Goal: Contribute content: Contribute content

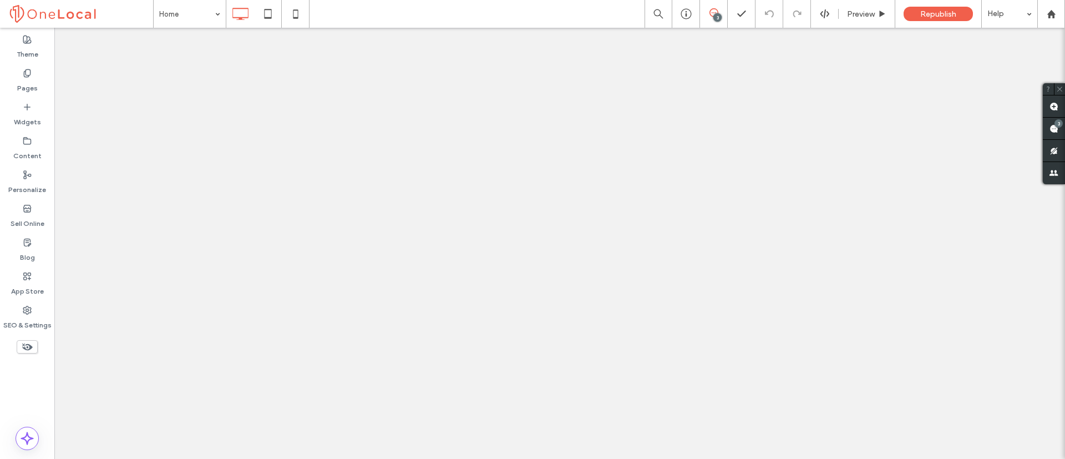
click at [24, 80] on label "Pages" at bounding box center [27, 86] width 21 height 16
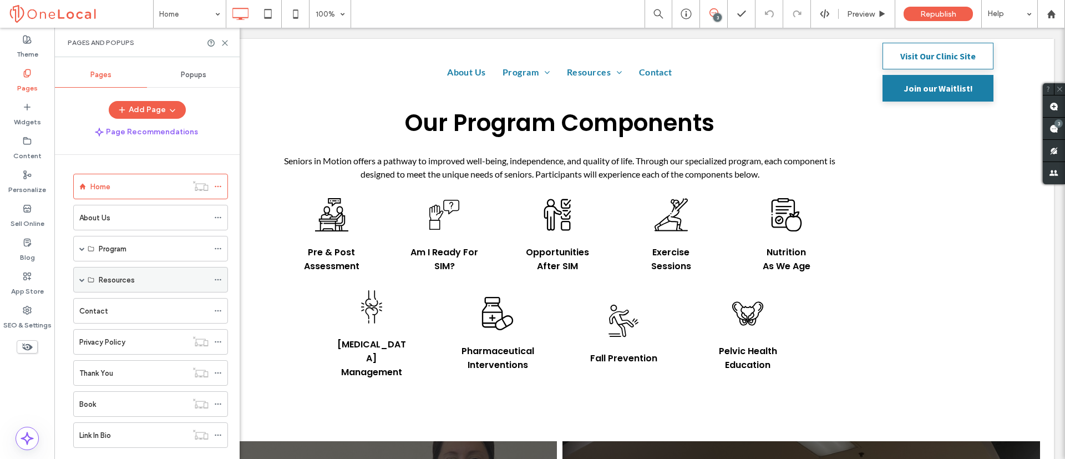
click at [79, 279] on div "Resources" at bounding box center [150, 280] width 155 height 26
click at [76, 279] on div "Resources" at bounding box center [150, 280] width 155 height 26
click at [82, 284] on span at bounding box center [82, 279] width 6 height 24
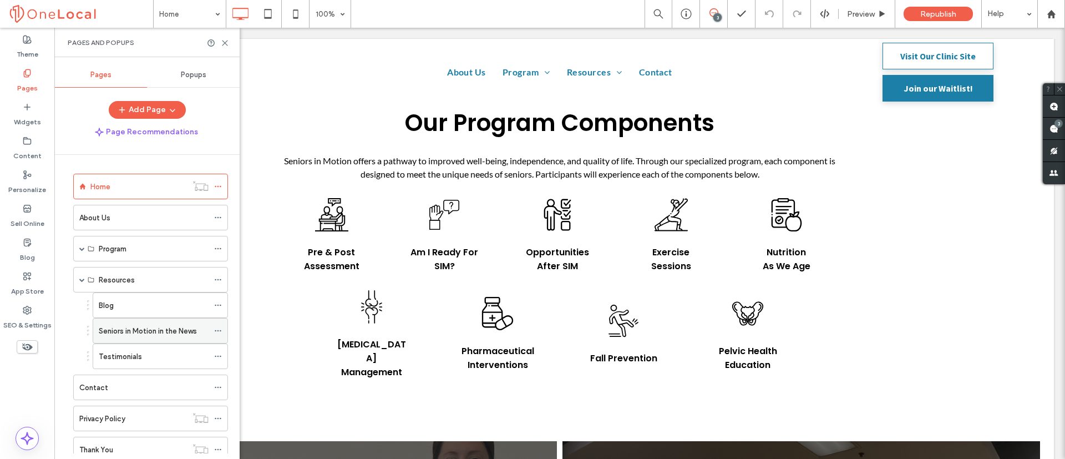
click at [136, 330] on label "Seniors in Motion in the News" at bounding box center [148, 330] width 98 height 19
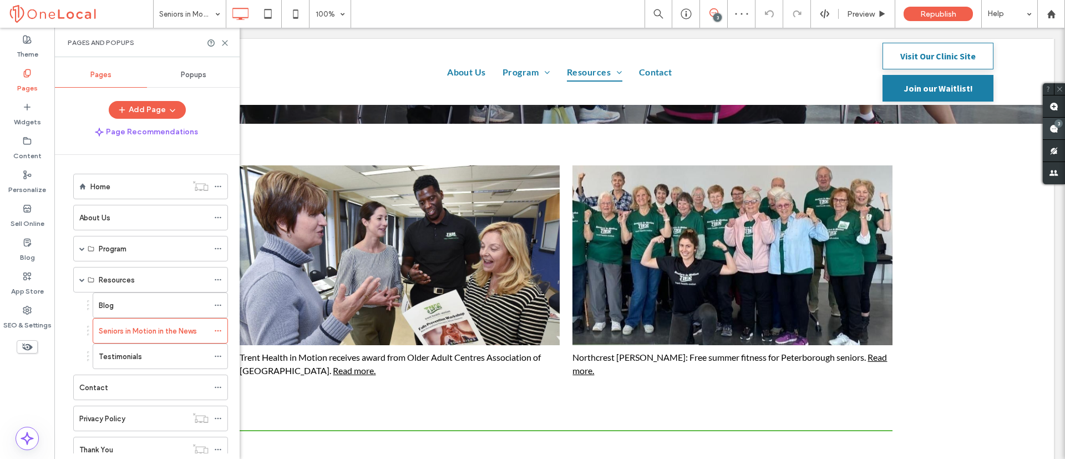
scroll to position [333, 0]
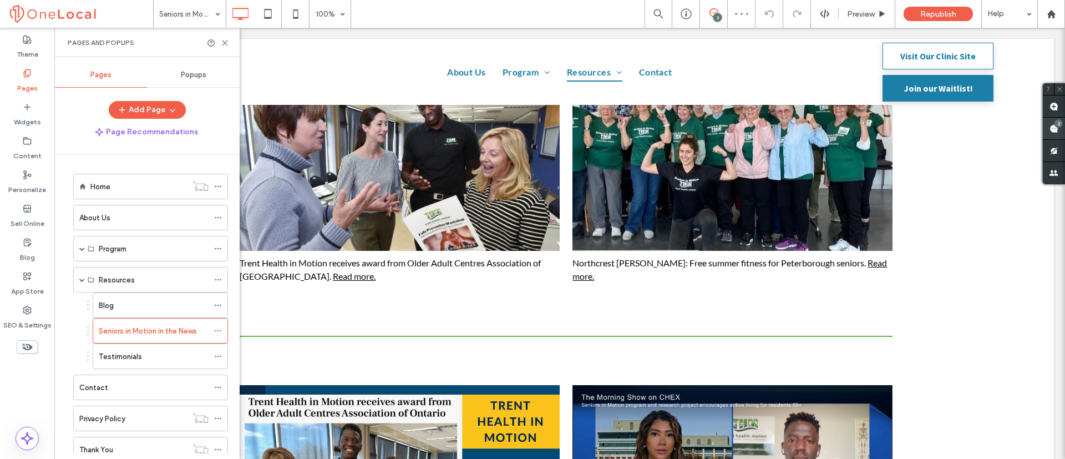
click at [1054, 123] on div "3" at bounding box center [1058, 123] width 8 height 8
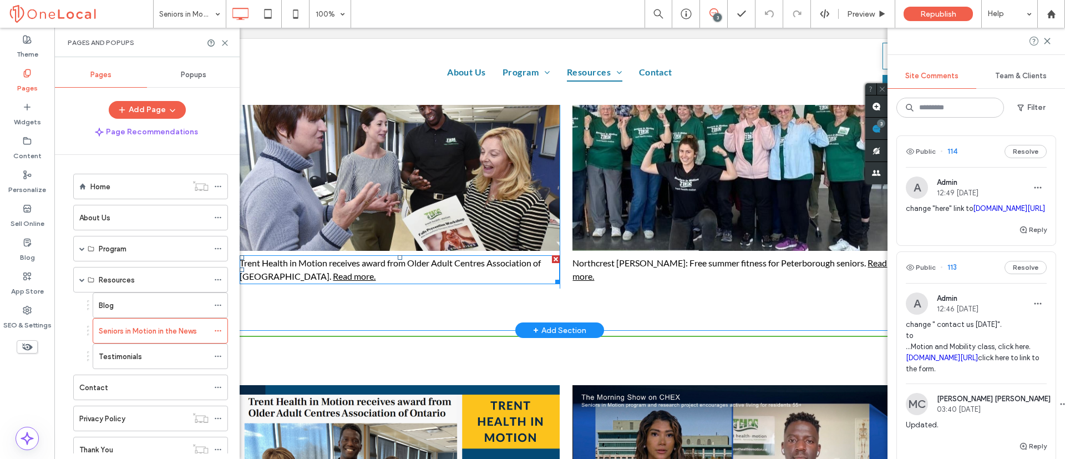
click at [333, 276] on link "Read more." at bounding box center [354, 276] width 43 height 11
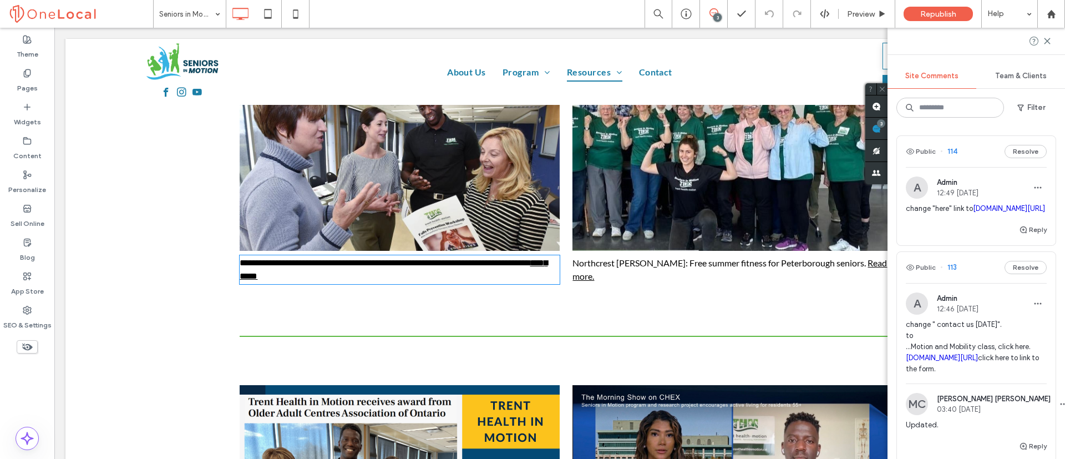
type input "****"
type input "**"
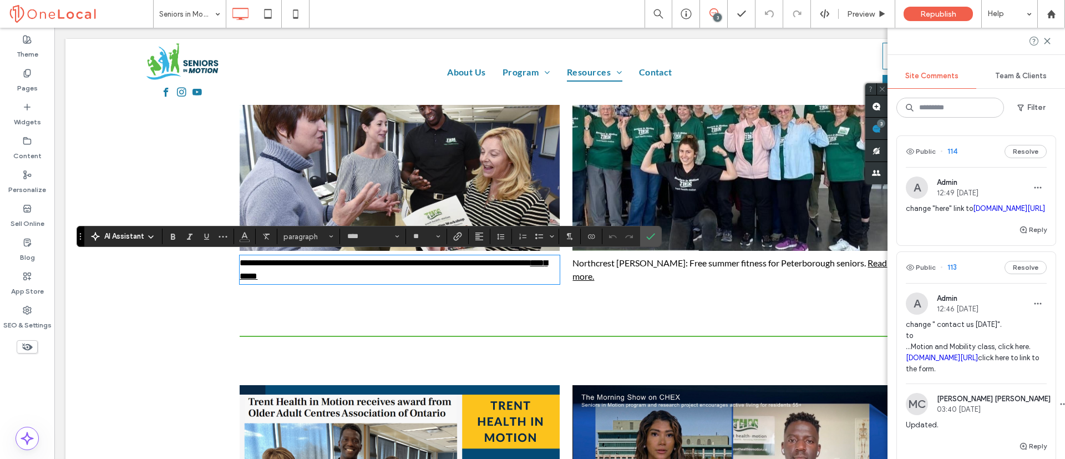
click at [550, 316] on div "**********" at bounding box center [559, 179] width 988 height 301
click at [1048, 44] on icon at bounding box center [1047, 41] width 9 height 9
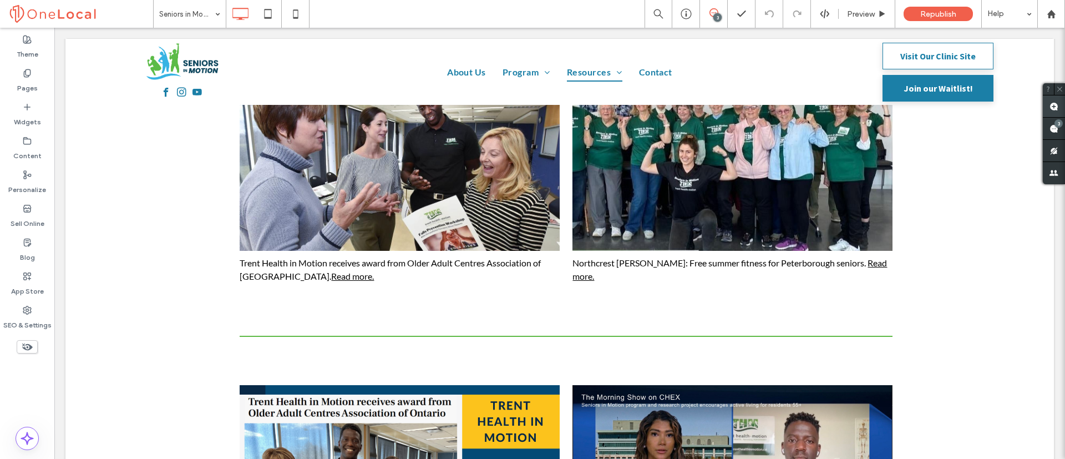
click at [1052, 108] on use at bounding box center [1053, 106] width 9 height 9
click at [331, 278] on link "Read more." at bounding box center [352, 276] width 43 height 11
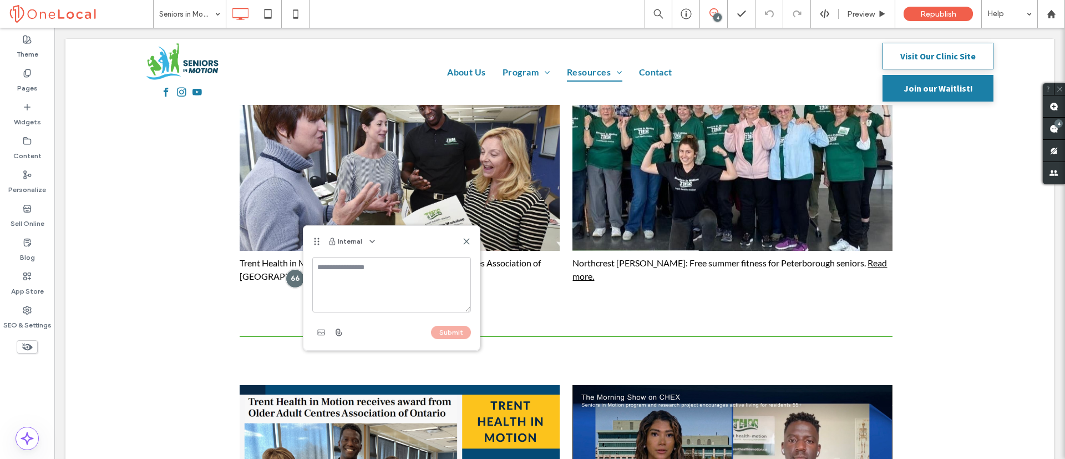
click at [363, 275] on textarea at bounding box center [391, 284] width 159 height 55
type textarea "**********"
click at [338, 329] on use "button" at bounding box center [339, 332] width 6 height 7
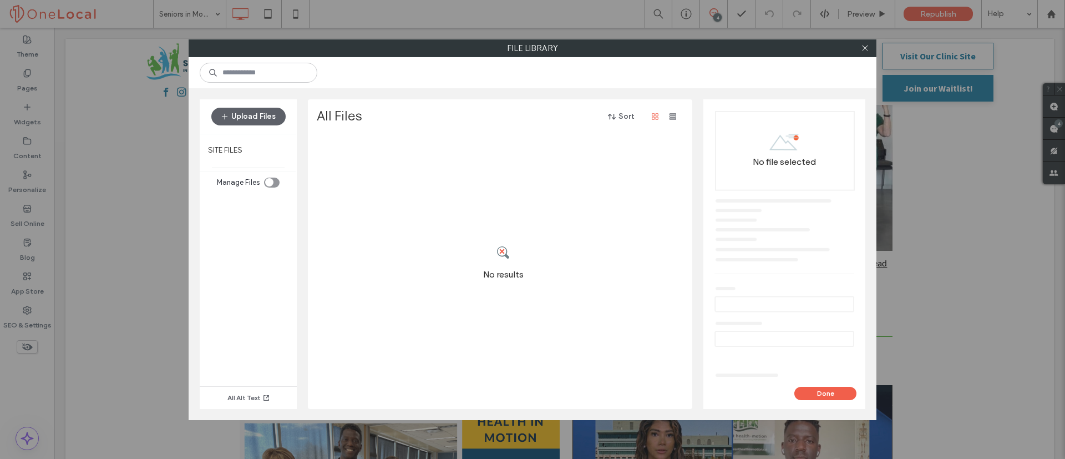
click at [271, 125] on div "Upload Files" at bounding box center [248, 116] width 97 height 34
click at [263, 119] on button "Upload Files" at bounding box center [248, 117] width 74 height 18
click at [253, 116] on button "Upload Files" at bounding box center [248, 117] width 74 height 18
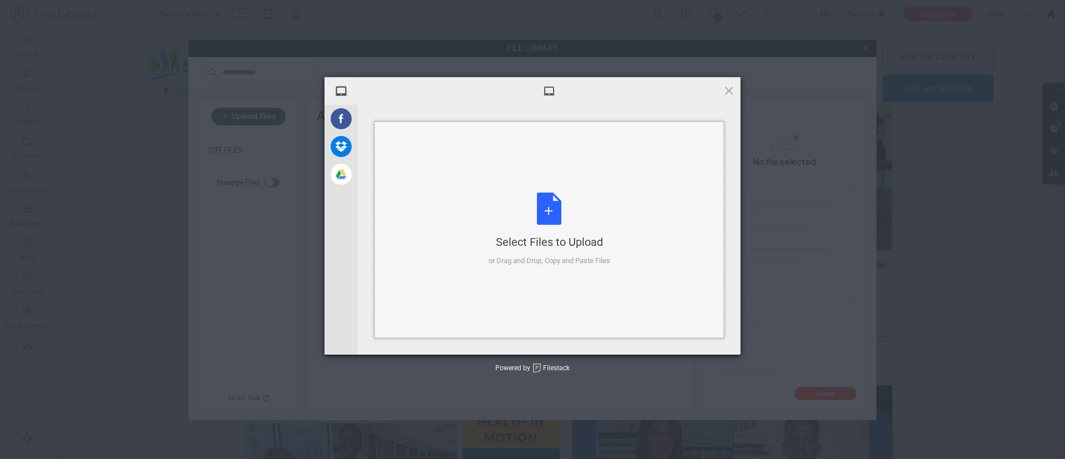
click at [548, 216] on div "Select Files to Upload or Drag and Drop, Copy and Paste Files" at bounding box center [549, 229] width 121 height 74
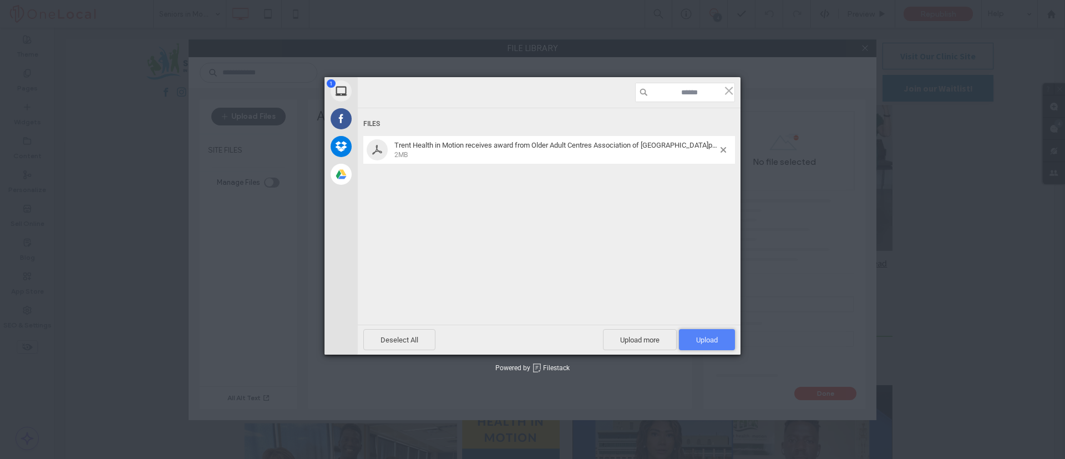
click at [724, 339] on span "Upload 1" at bounding box center [707, 339] width 56 height 21
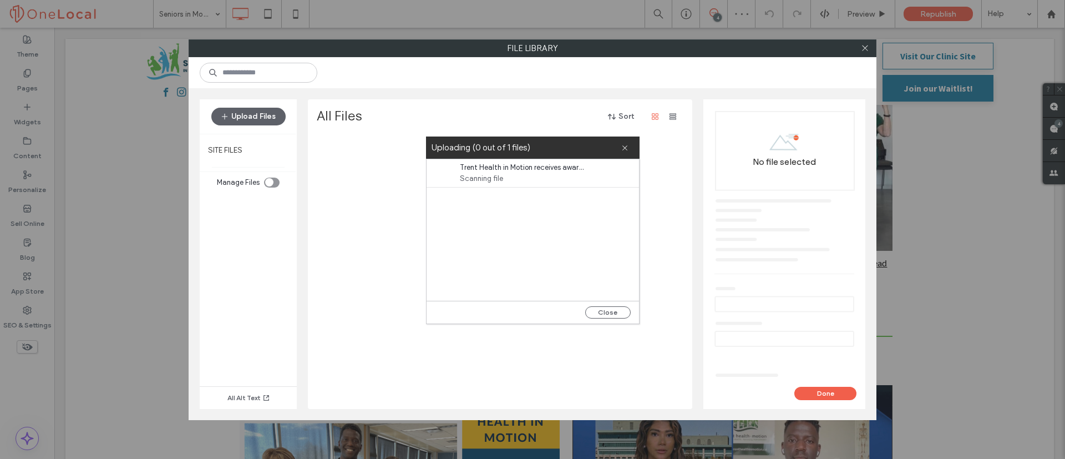
click at [517, 172] on span "Trent Health in Motion receives award from Older Adult Centres Association of O…" at bounding box center [524, 167] width 128 height 11
click at [610, 309] on button "Close" at bounding box center [607, 312] width 45 height 12
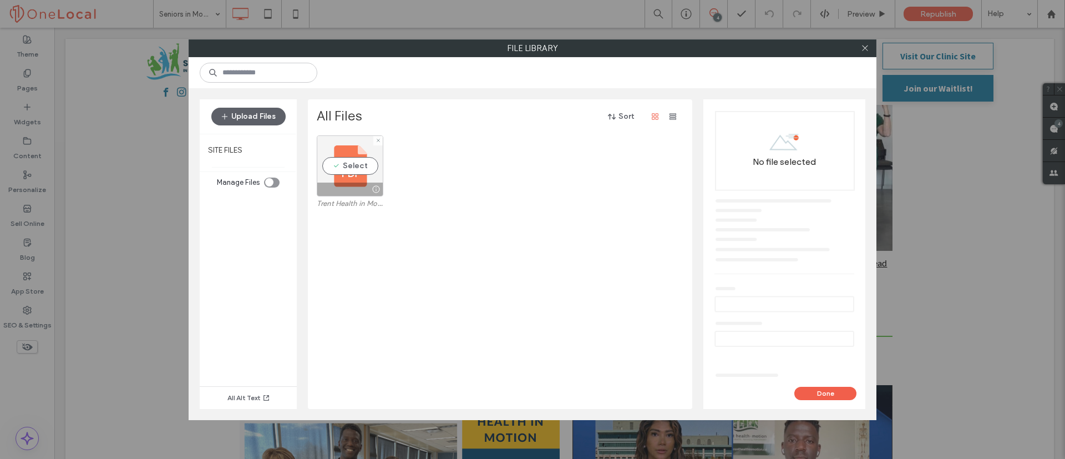
click at [341, 166] on div "Select" at bounding box center [350, 165] width 67 height 61
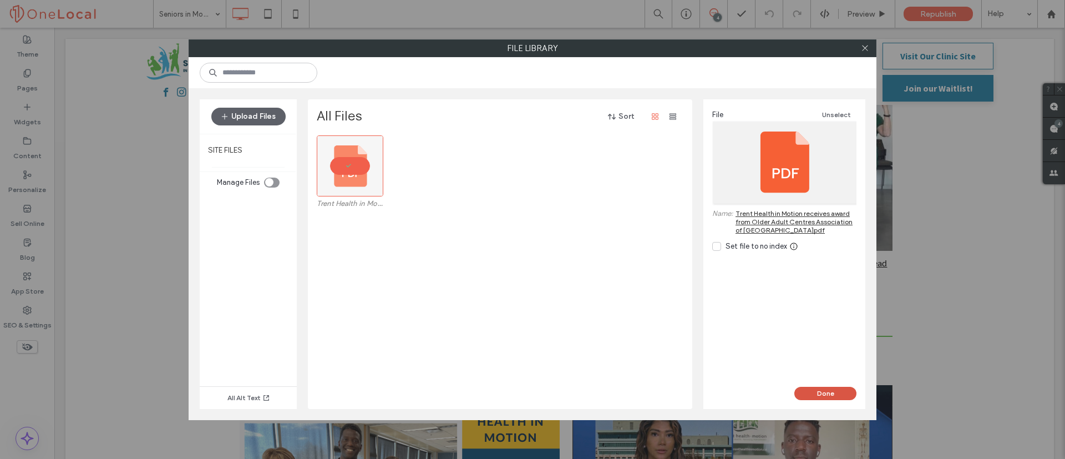
click at [827, 388] on button "Done" at bounding box center [825, 393] width 62 height 13
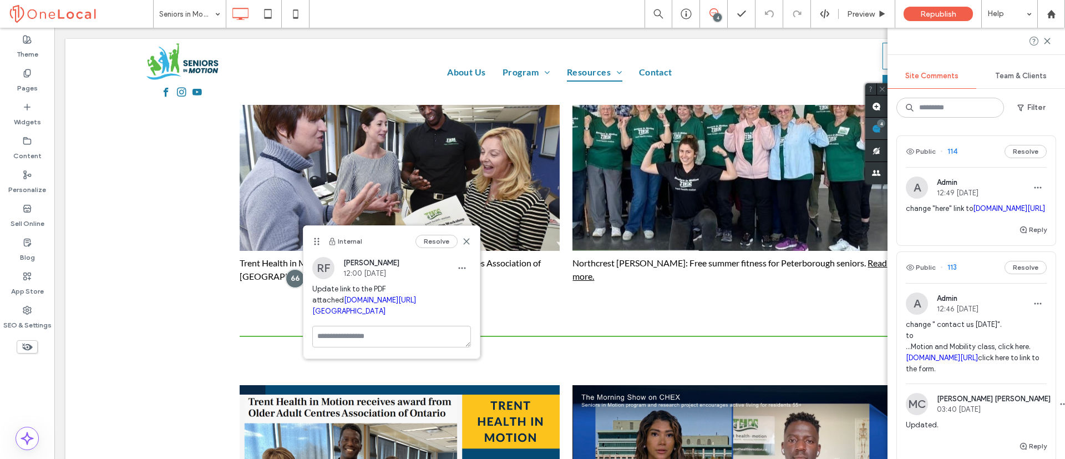
click at [881, 129] on use at bounding box center [876, 128] width 9 height 9
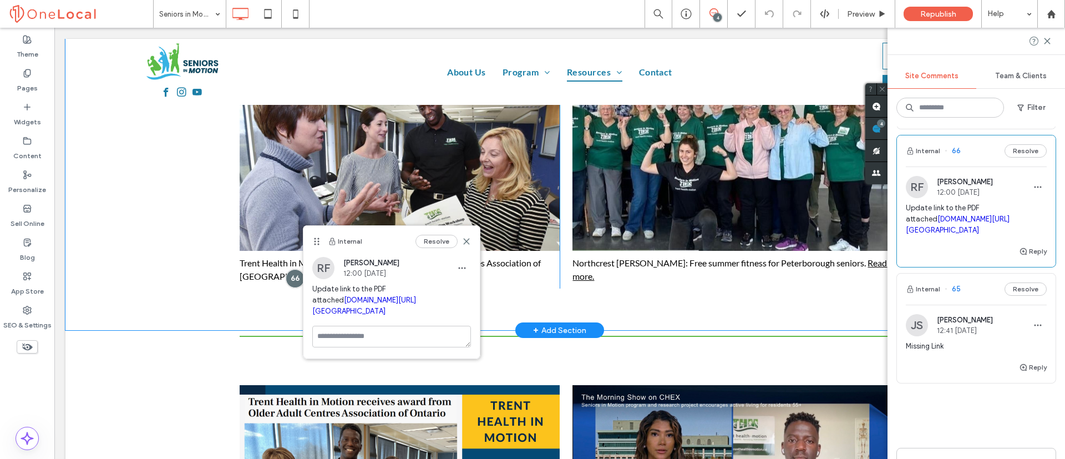
click at [634, 303] on div "Trent Health in Motion receives award from Older Adult Centres Association of O…" at bounding box center [559, 179] width 988 height 301
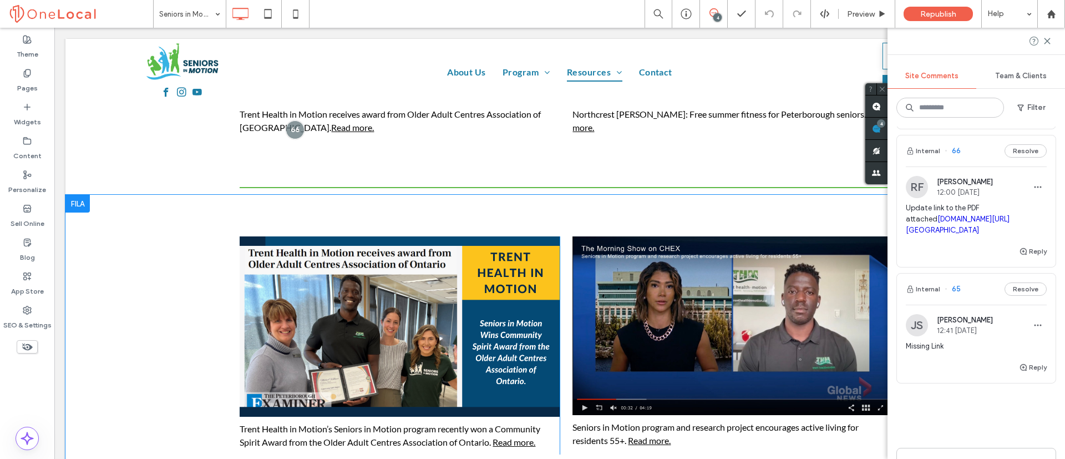
scroll to position [582, 0]
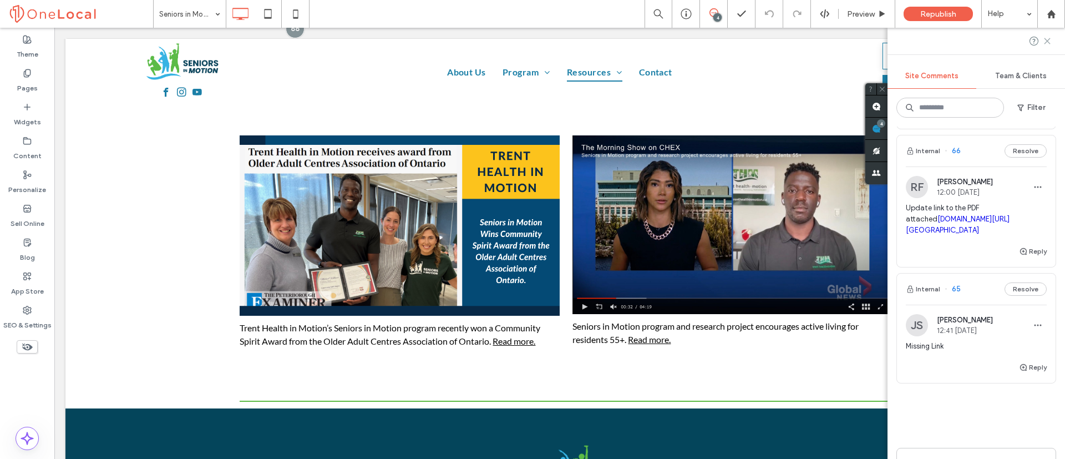
click at [1047, 39] on icon at bounding box center [1047, 41] width 9 height 9
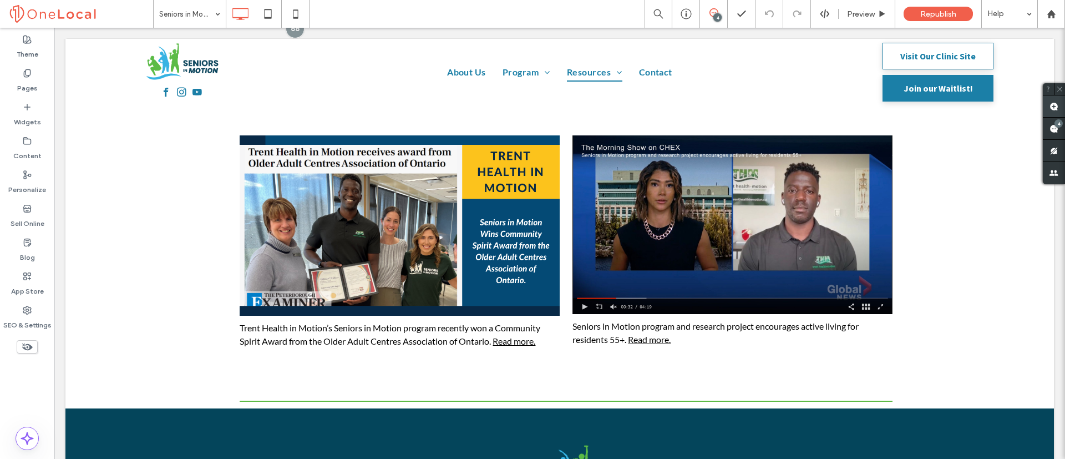
click at [1050, 108] on use at bounding box center [1053, 106] width 9 height 9
click at [516, 343] on link "Read more." at bounding box center [513, 341] width 43 height 11
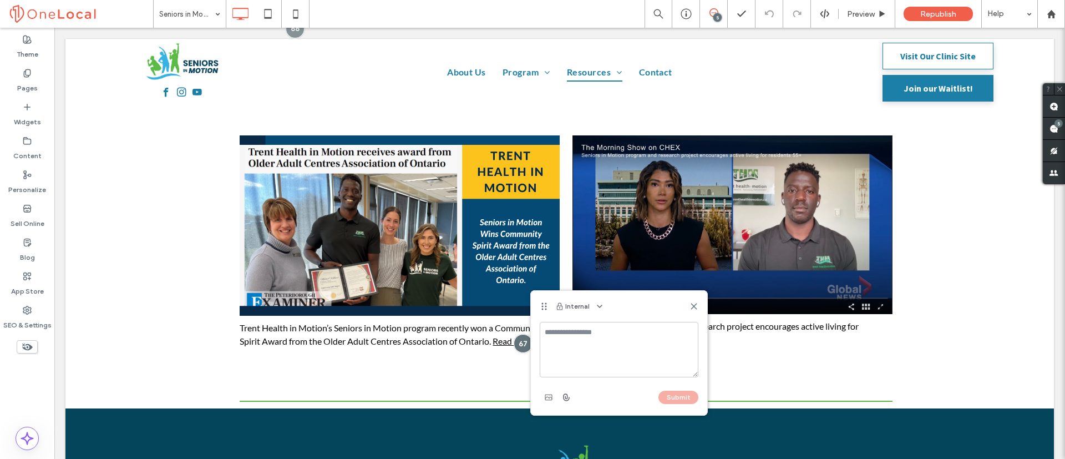
click at [580, 338] on textarea at bounding box center [619, 349] width 159 height 55
type textarea "*"
paste textarea "**********"
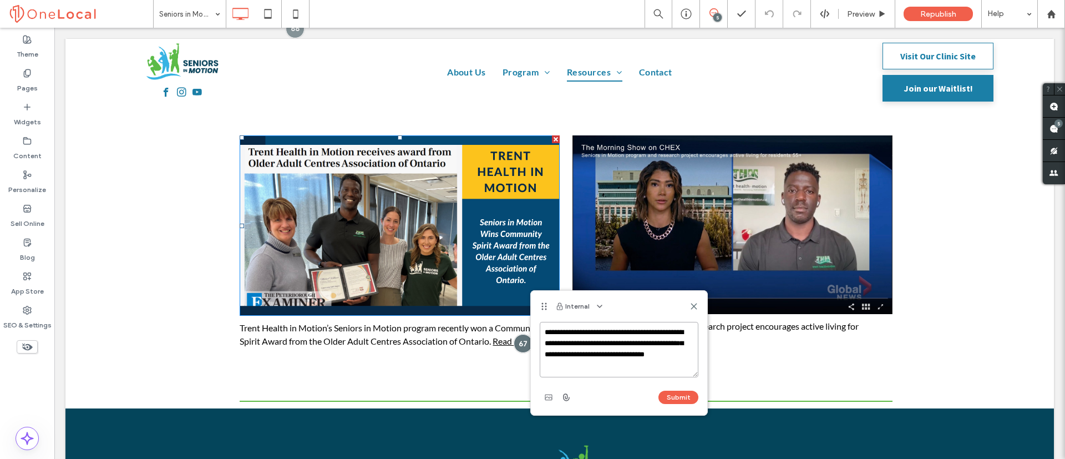
scroll to position [4, 0]
type textarea "**********"
click at [681, 397] on button "Submit" at bounding box center [678, 396] width 40 height 13
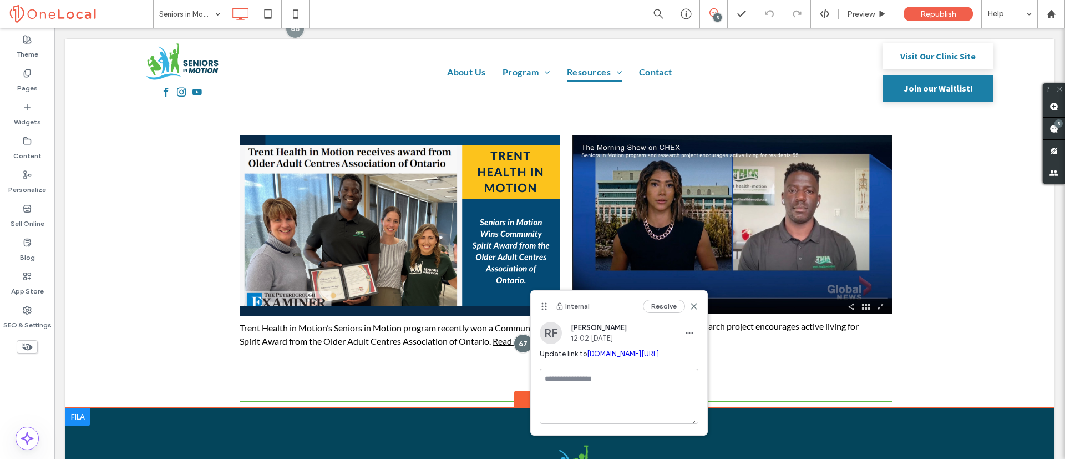
scroll to position [0, 0]
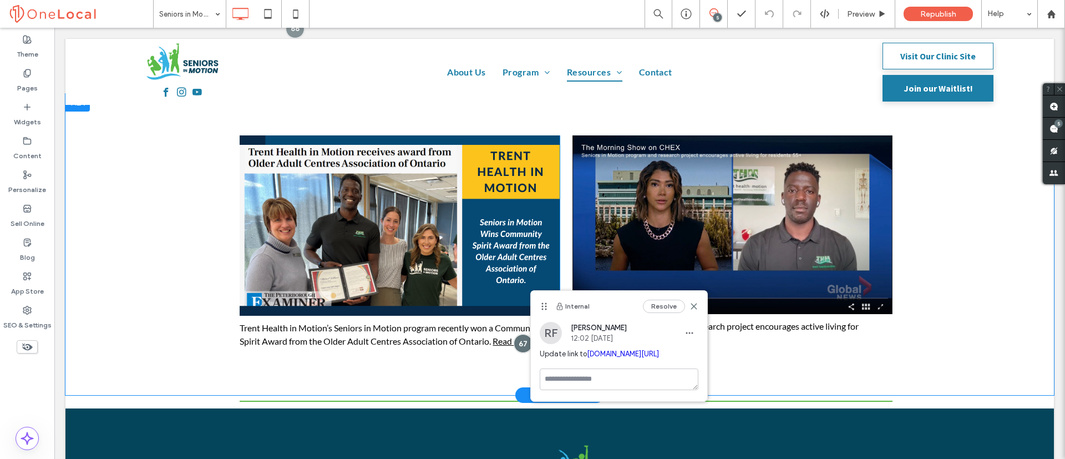
click at [976, 373] on div "Trent Health in Motion’s Seniors in Motion program recently won a Community Spi…" at bounding box center [559, 244] width 988 height 301
